Goal: Task Accomplishment & Management: Manage account settings

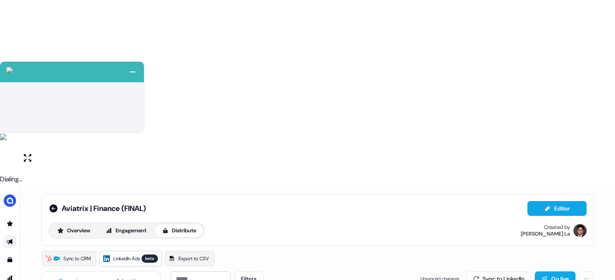
click at [446, 271] on button "Update Audience" at bounding box center [452, 278] width 67 height 15
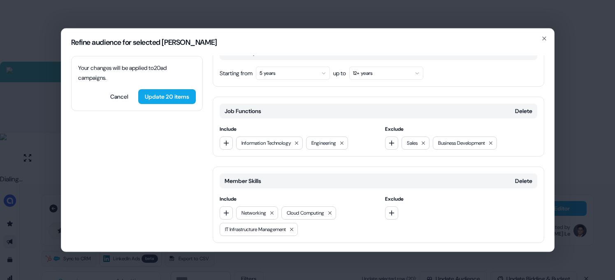
scroll to position [188, 0]
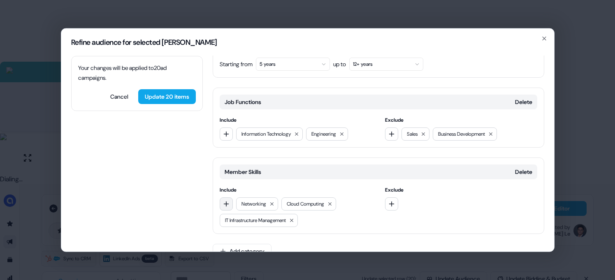
click at [225, 200] on icon "button" at bounding box center [226, 203] width 7 height 7
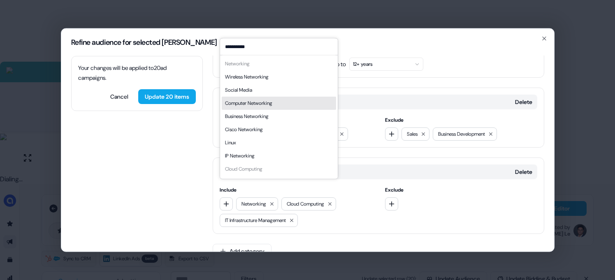
type input "**********"
click at [266, 101] on div "Computer Networking" at bounding box center [248, 103] width 47 height 8
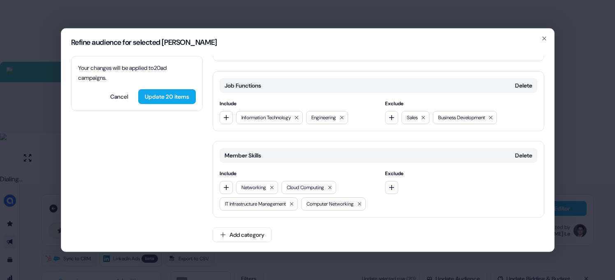
scroll to position [0, 0]
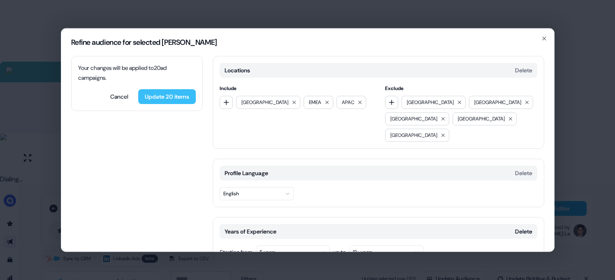
click at [181, 97] on button "Update 20 items" at bounding box center [167, 96] width 58 height 15
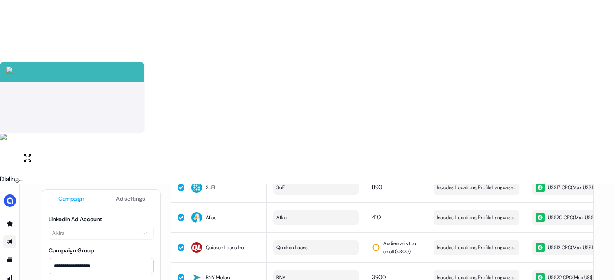
scroll to position [557, 0]
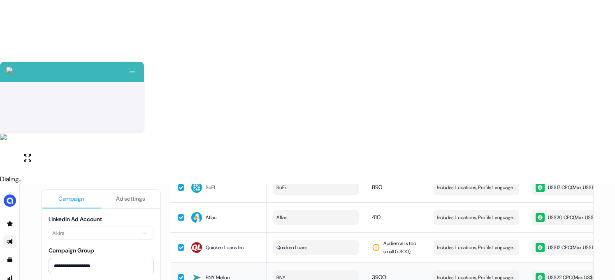
click at [174, 262] on td at bounding box center [177, 277] width 13 height 30
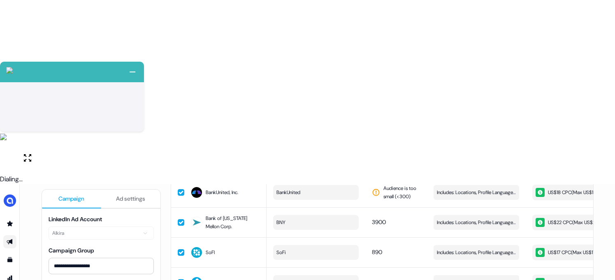
scroll to position [475, 0]
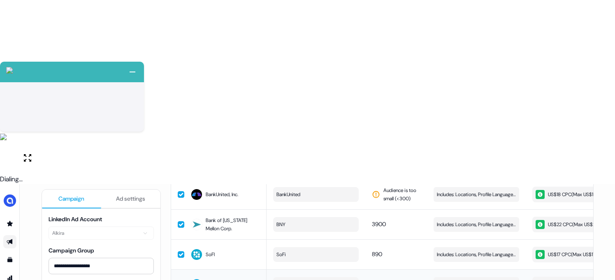
click at [181, 280] on button "button" at bounding box center [181, 284] width 7 height 7
click at [181, 251] on button "button" at bounding box center [181, 254] width 7 height 7
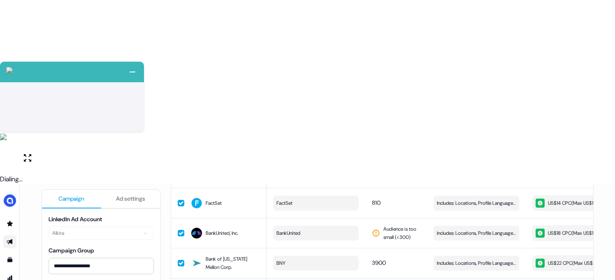
scroll to position [375, 0]
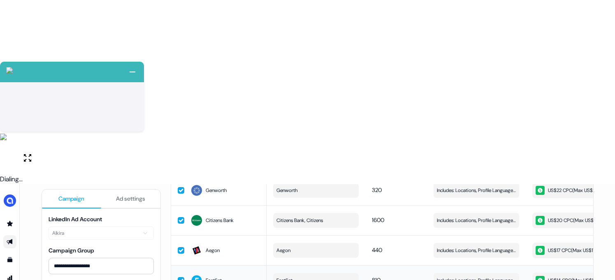
scroll to position [356, 0]
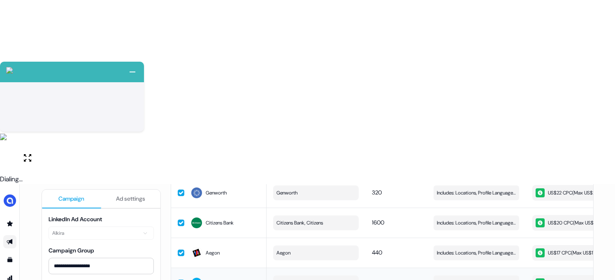
click at [180, 280] on button "button" at bounding box center [181, 283] width 7 height 7
drag, startPoint x: 183, startPoint y: 56, endPoint x: 190, endPoint y: 71, distance: 16.0
click at [184, 238] on td "Aegon" at bounding box center [225, 253] width 82 height 30
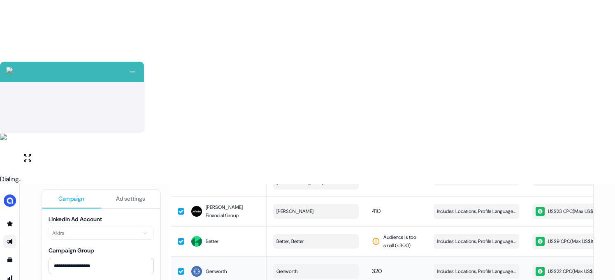
scroll to position [249, 0]
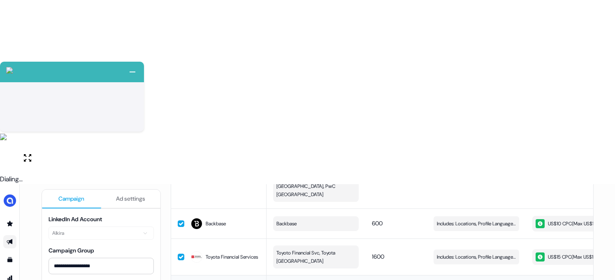
scroll to position [149, 0]
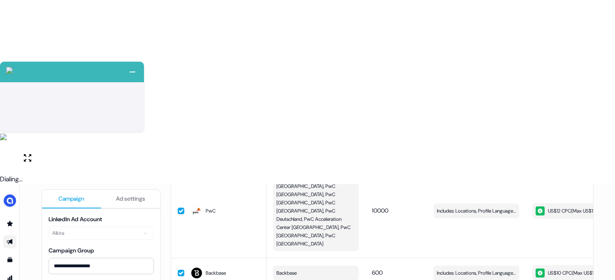
drag, startPoint x: 181, startPoint y: 123, endPoint x: 183, endPoint y: 93, distance: 30.9
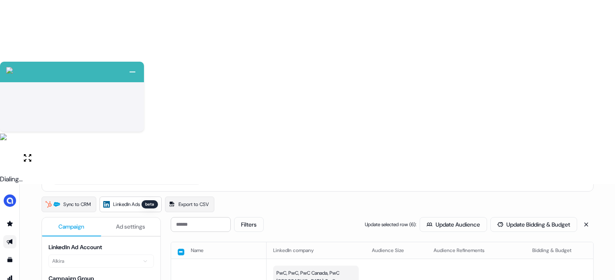
scroll to position [0, 0]
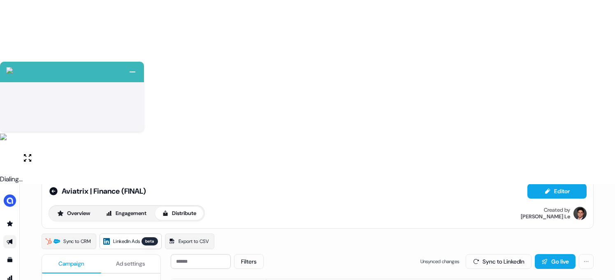
scroll to position [185, 0]
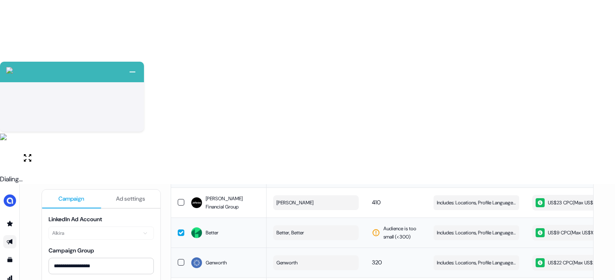
scroll to position [344, 0]
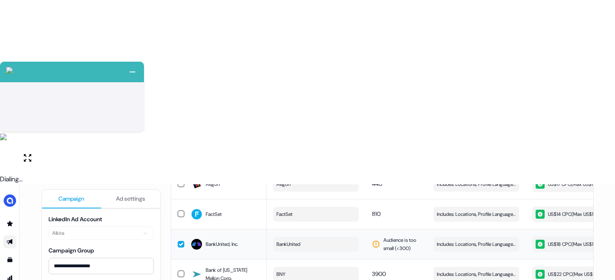
scroll to position [557, 0]
